Goal: Transaction & Acquisition: Purchase product/service

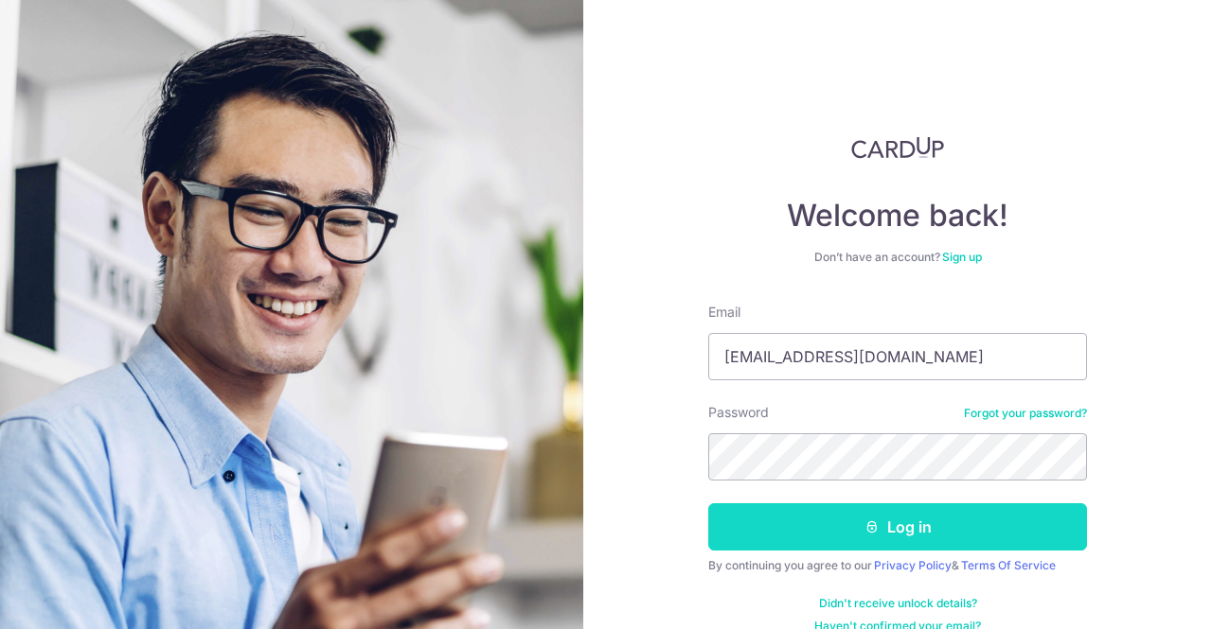
click at [844, 534] on button "Log in" at bounding box center [897, 527] width 379 height 47
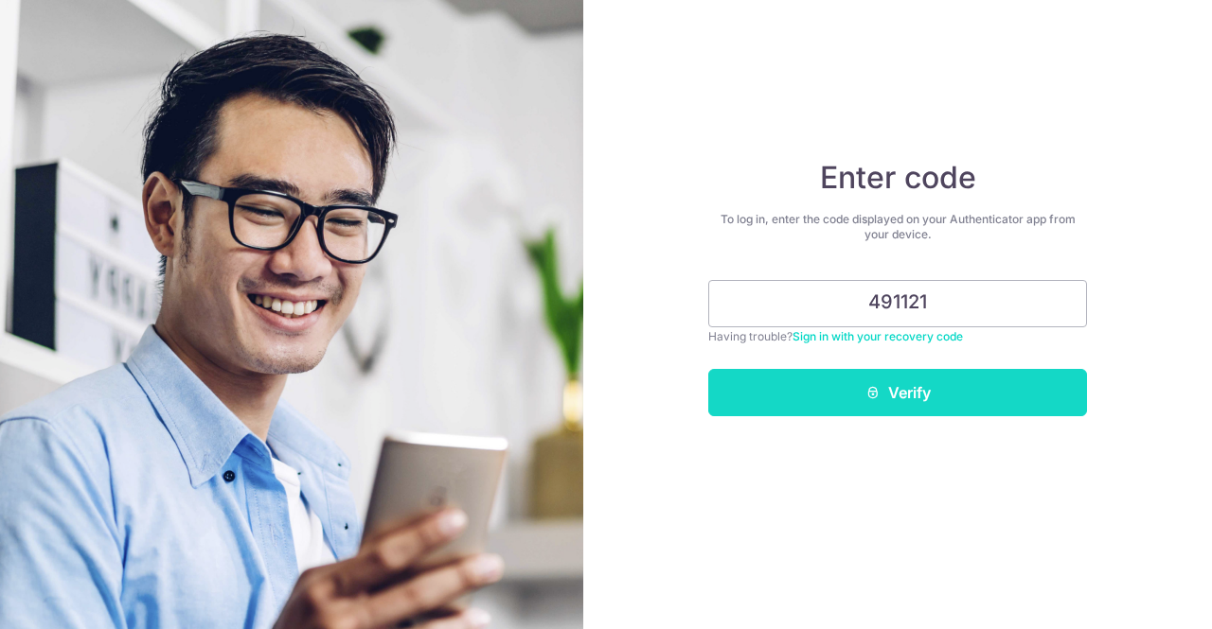
type input "491121"
click at [964, 397] on button "Verify" at bounding box center [897, 392] width 379 height 47
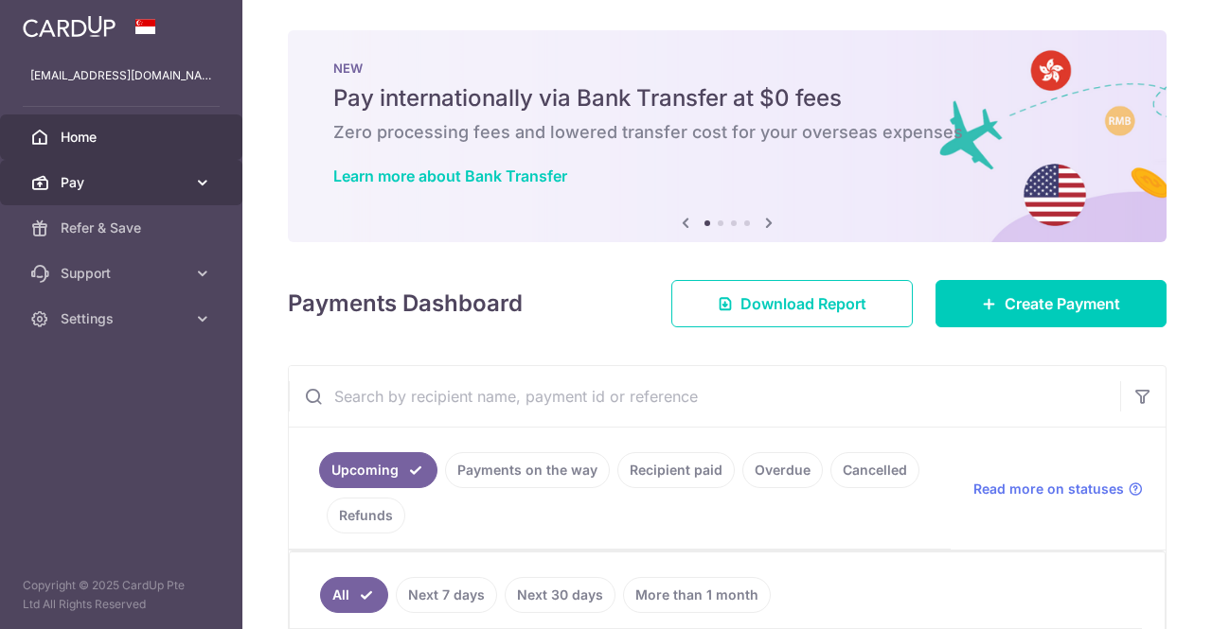
click at [199, 181] on icon at bounding box center [202, 182] width 19 height 19
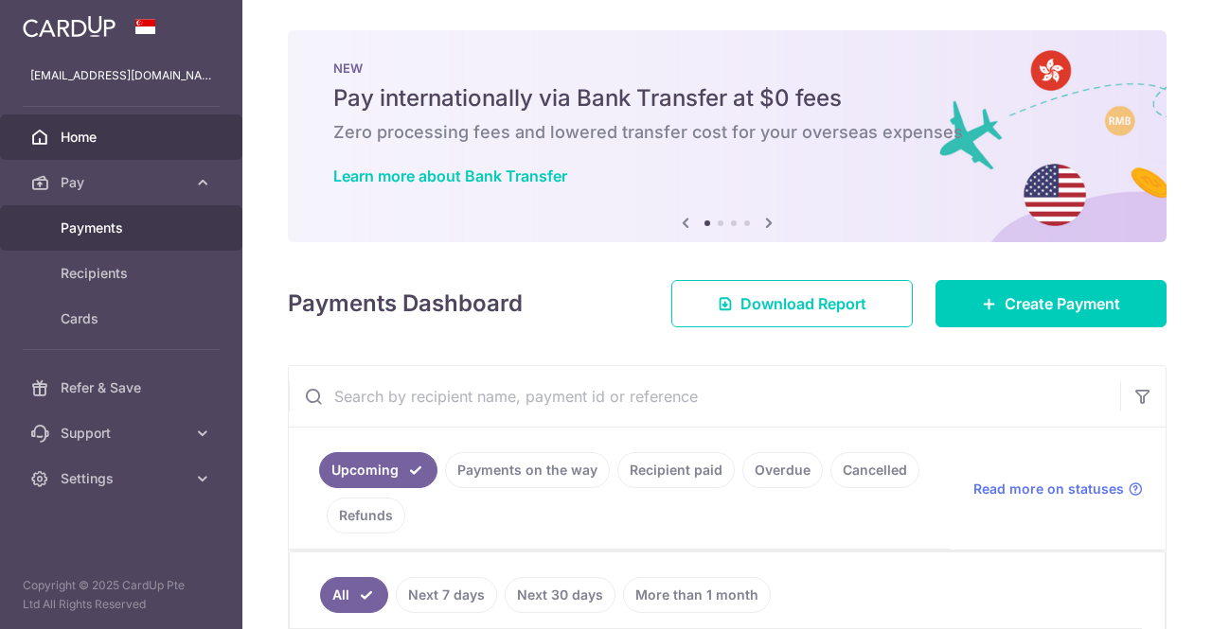
click at [139, 226] on span "Payments" at bounding box center [123, 228] width 125 height 19
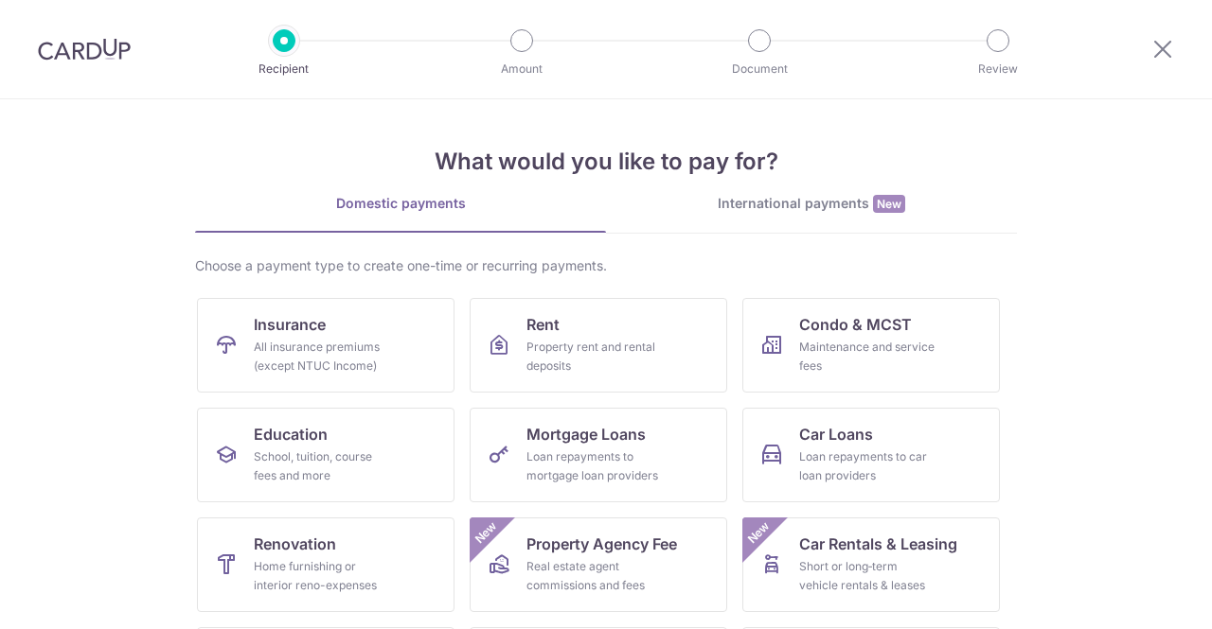
click at [780, 205] on div "International payments New" at bounding box center [811, 204] width 411 height 20
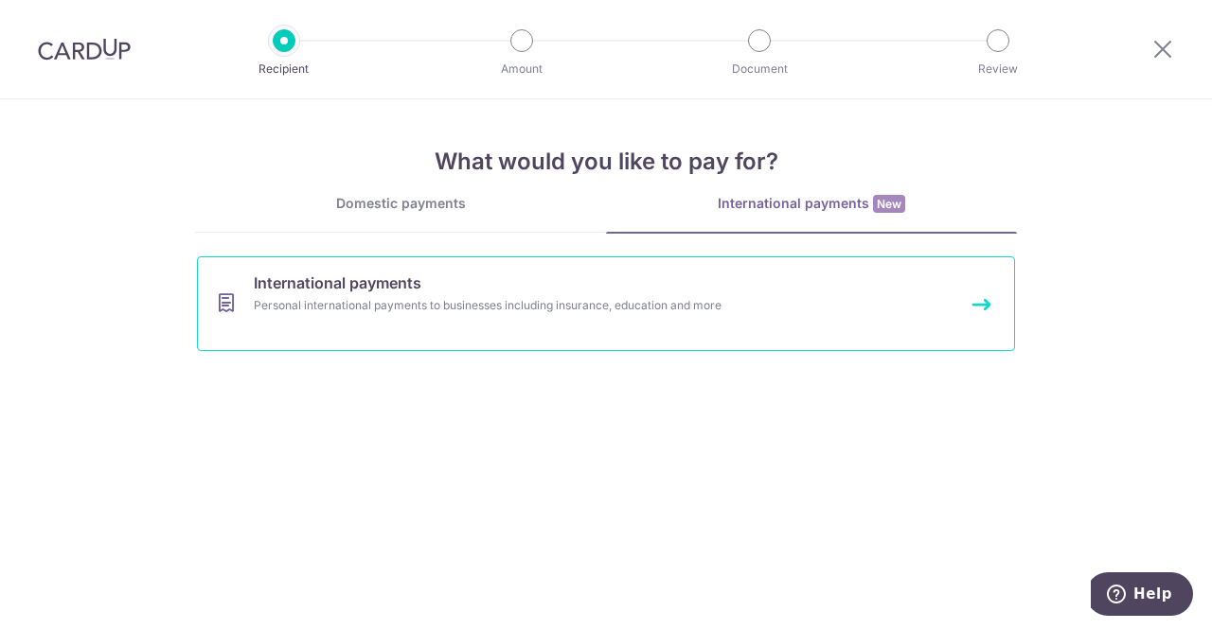
click at [512, 321] on link "International payments Personal international payments to businesses including …" at bounding box center [606, 304] width 818 height 95
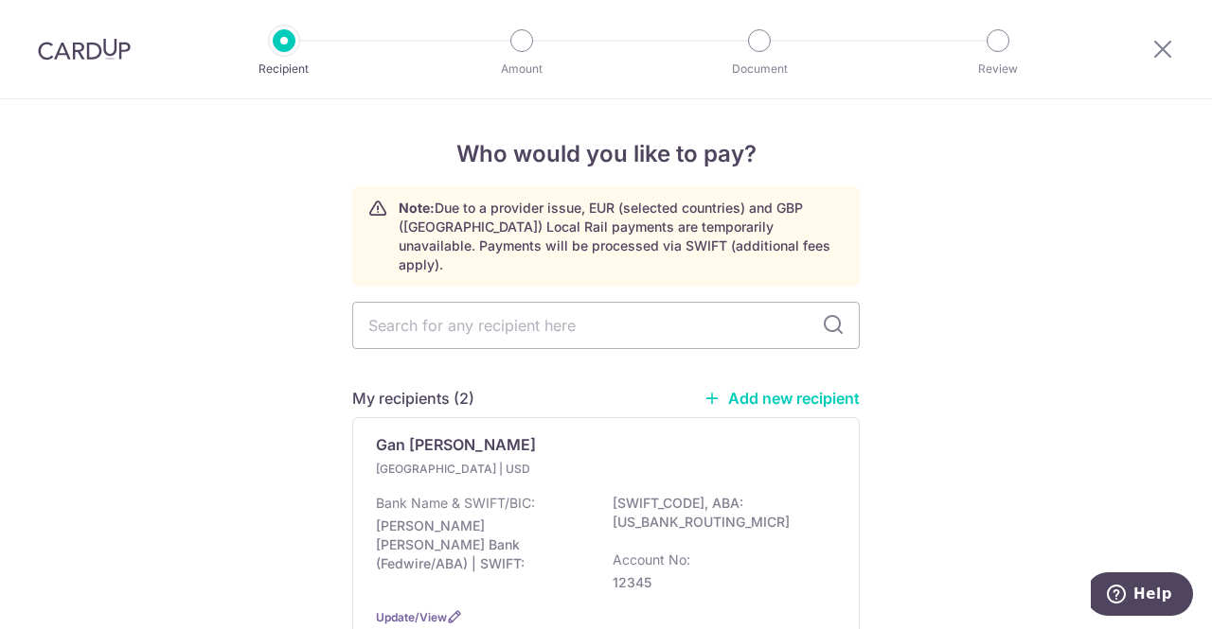
click at [765, 389] on link "Add new recipient" at bounding box center [781, 398] width 156 height 19
select select
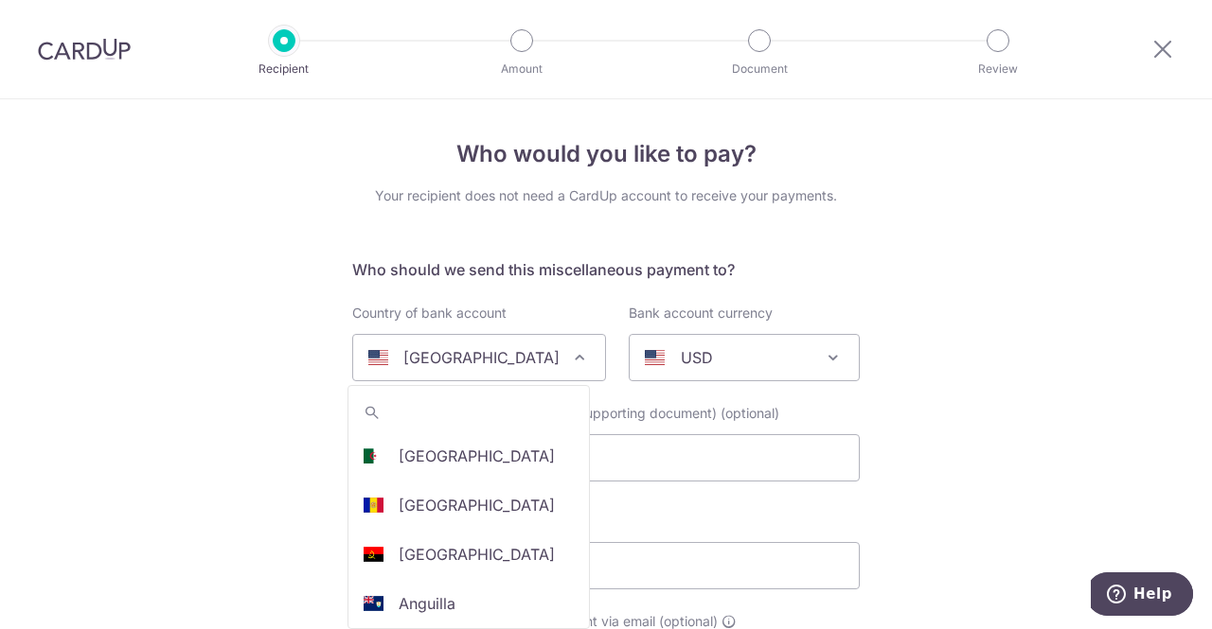
click at [540, 360] on div "[GEOGRAPHIC_DATA]" at bounding box center [463, 357] width 191 height 23
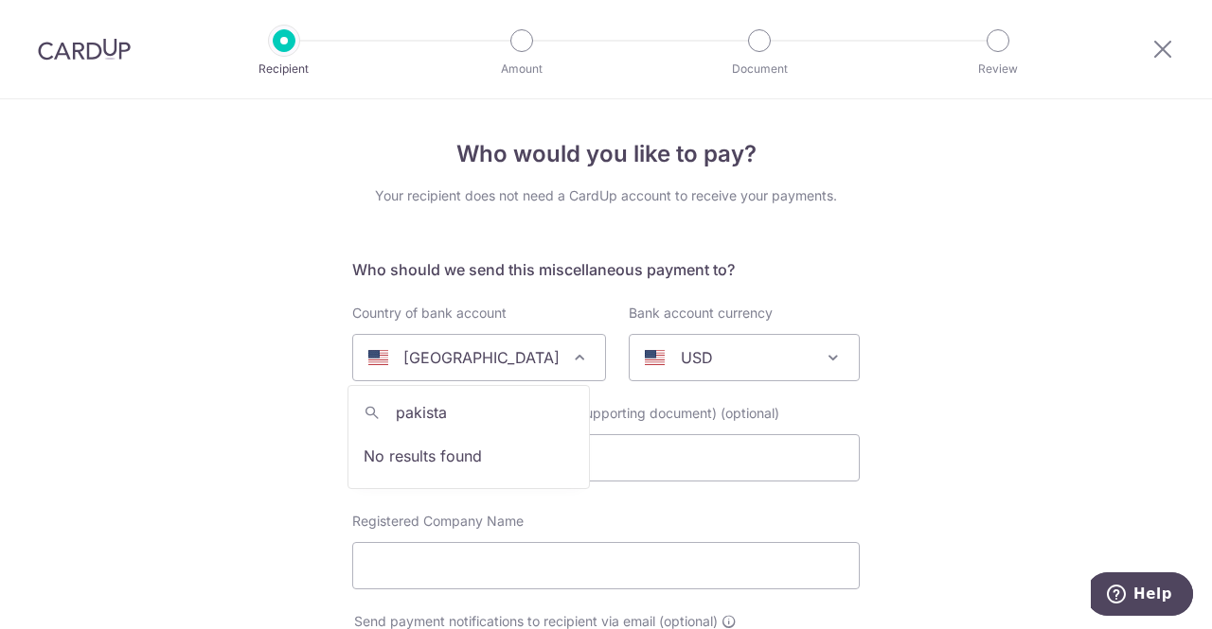
type input "[GEOGRAPHIC_DATA]"
